Goal: Navigation & Orientation: Find specific page/section

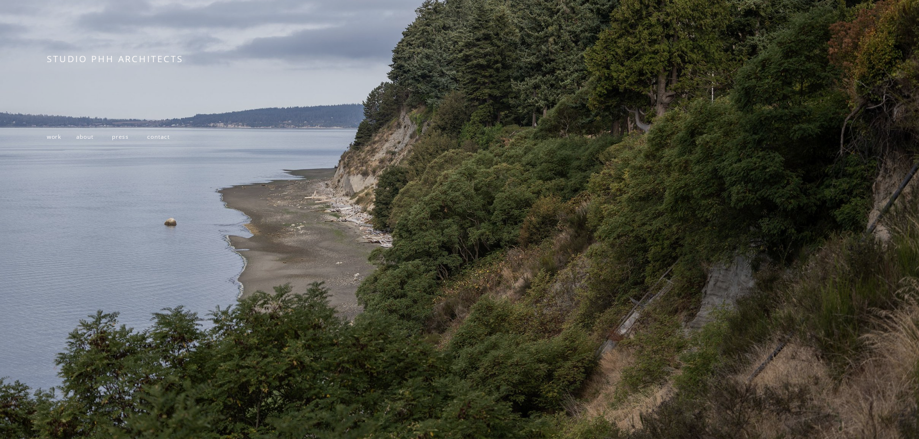
scroll to position [204, 0]
click at [160, 133] on span "contact" at bounding box center [158, 137] width 23 height 8
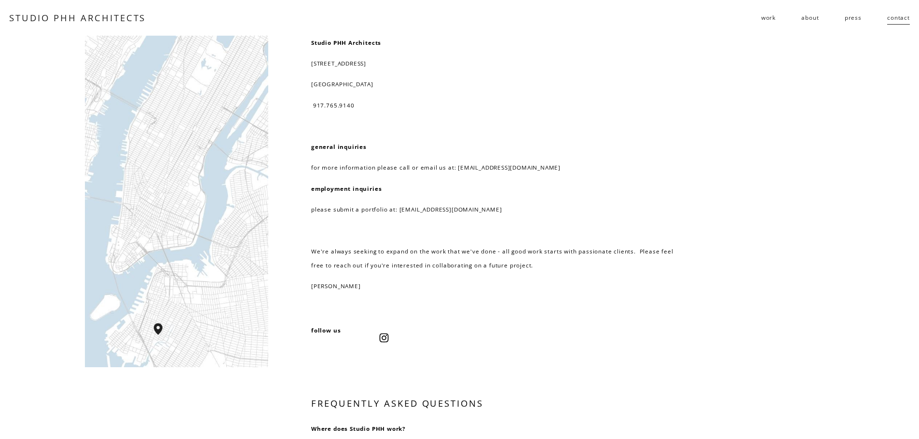
click at [860, 20] on link "press" at bounding box center [852, 17] width 17 height 15
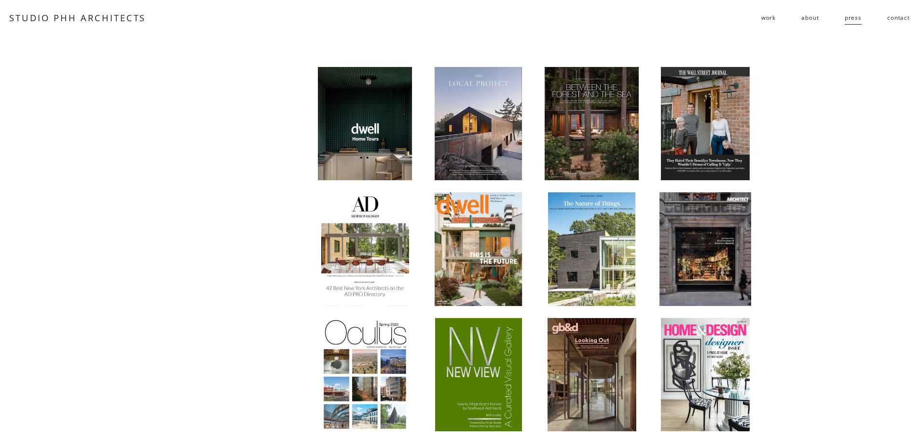
click at [816, 17] on link "about" at bounding box center [809, 17] width 17 height 15
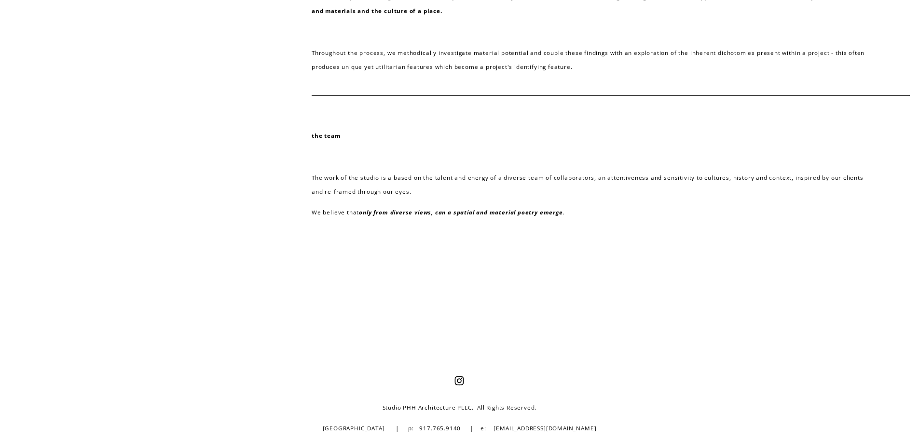
scroll to position [402, 0]
